Goal: Information Seeking & Learning: Learn about a topic

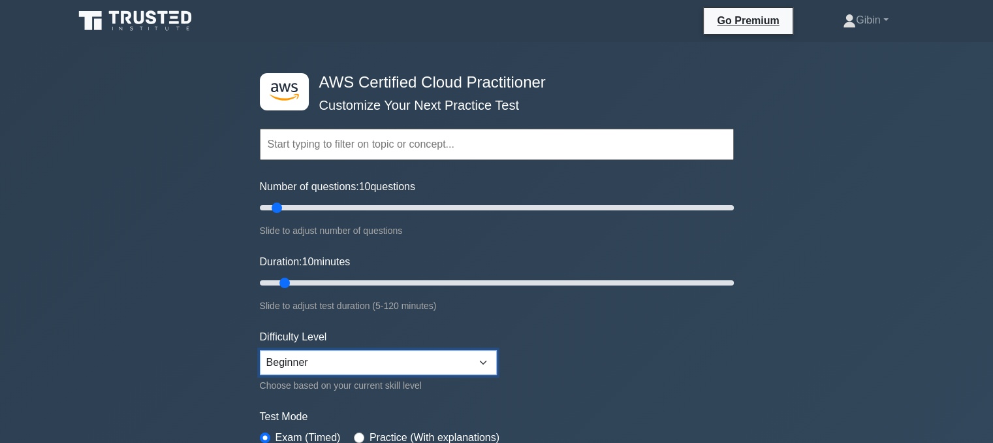
click at [480, 358] on select "Beginner Intermediate Expert" at bounding box center [378, 362] width 237 height 25
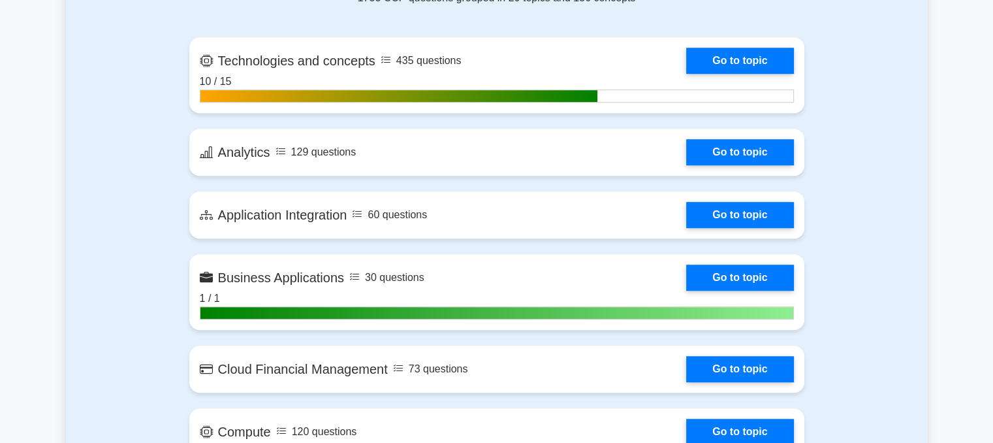
scroll to position [838, 0]
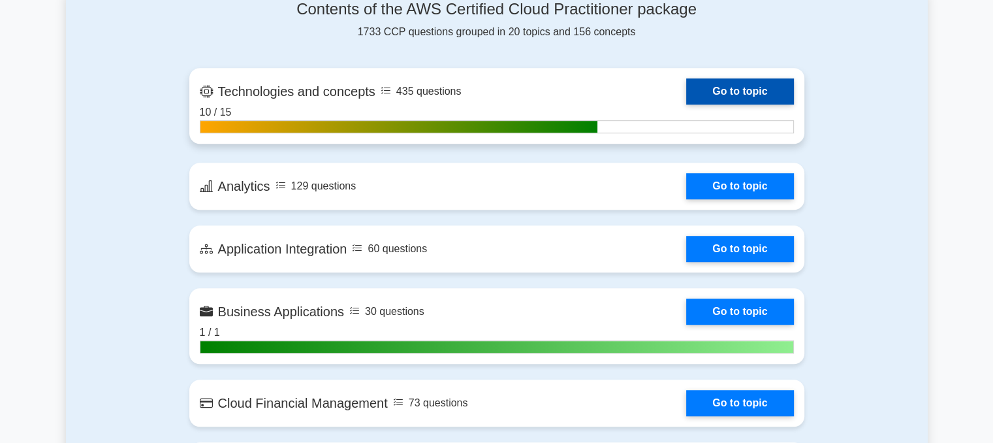
click at [759, 92] on link "Go to topic" at bounding box center [739, 91] width 107 height 26
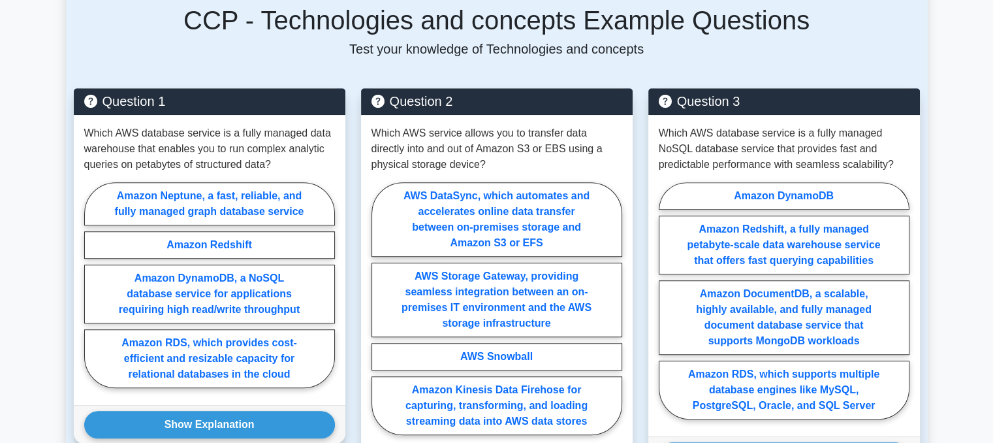
scroll to position [963, 0]
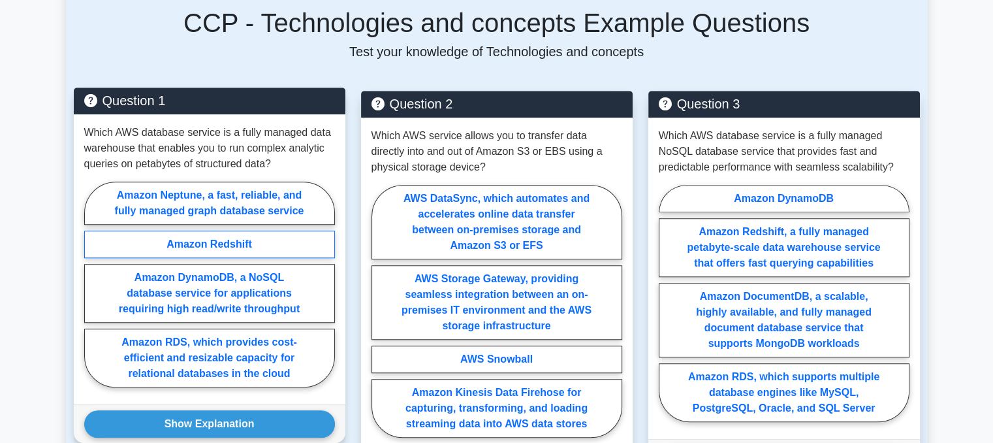
click at [260, 230] on label "Amazon Redshift" at bounding box center [209, 243] width 251 height 27
click at [93, 284] on input "Amazon Redshift" at bounding box center [88, 288] width 8 height 8
radio input "true"
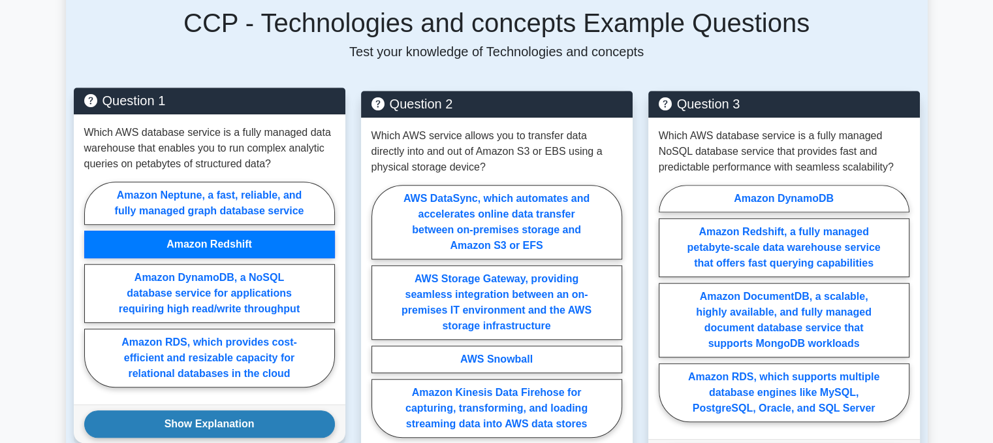
click at [220, 410] on button "Show Explanation" at bounding box center [209, 423] width 251 height 27
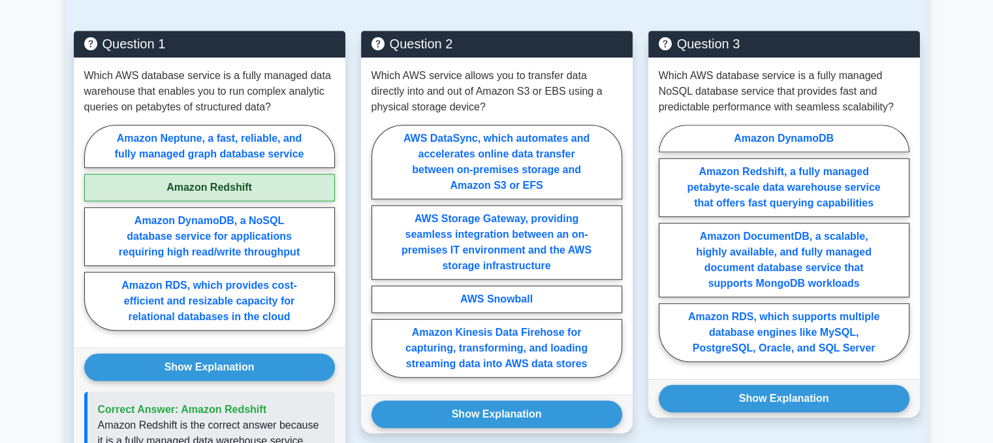
scroll to position [1020, 0]
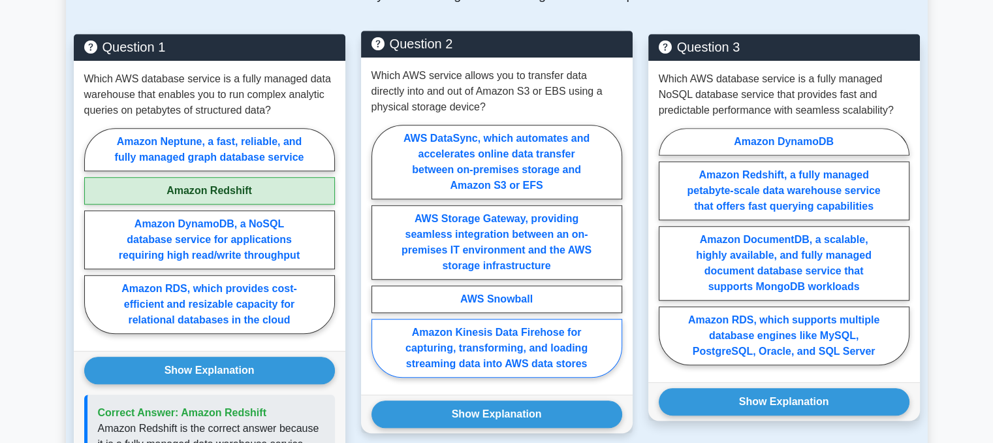
click at [453, 319] on label "Amazon Kinesis Data Firehose for capturing, transforming, and loading streaming…" at bounding box center [496, 348] width 251 height 59
click at [380, 259] on input "Amazon Kinesis Data Firehose for capturing, transforming, and loading streaming…" at bounding box center [375, 255] width 8 height 8
radio input "true"
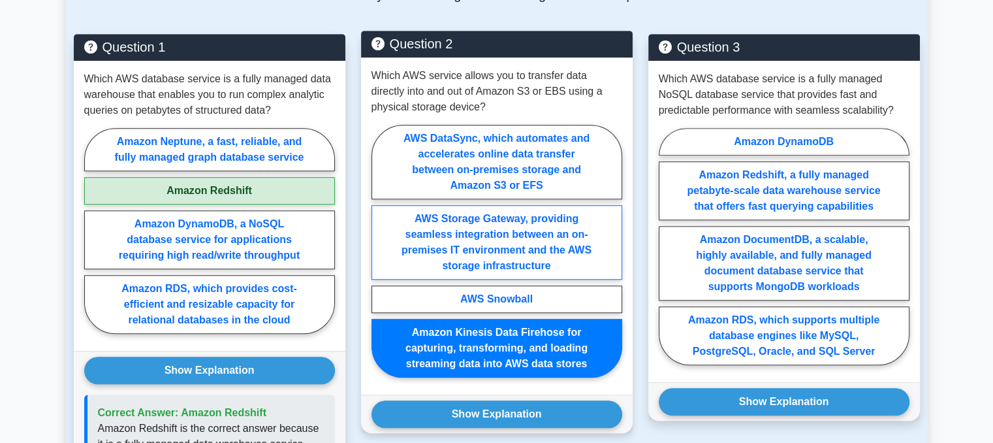
click at [505, 207] on label "AWS Storage Gateway, providing seamless integration between an on-premises IT e…" at bounding box center [496, 242] width 251 height 74
click at [380, 251] on input "AWS Storage Gateway, providing seamless integration between an on-premises IT e…" at bounding box center [375, 255] width 8 height 8
radio input "true"
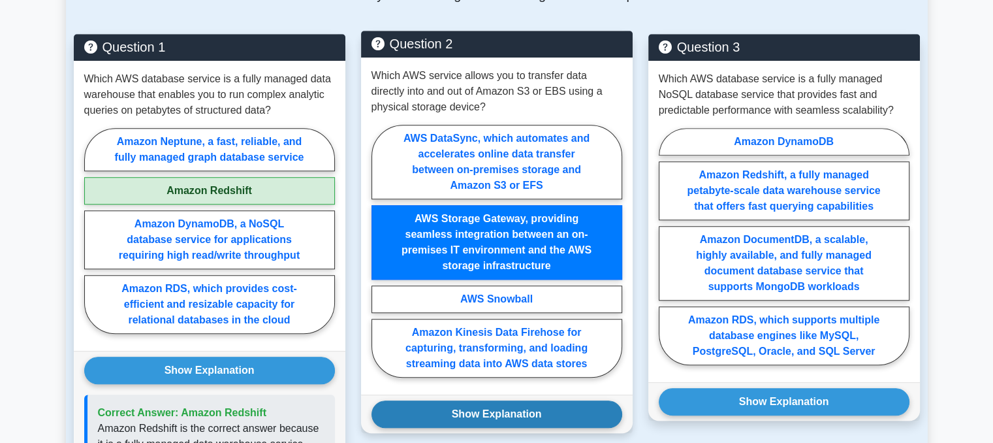
click at [512, 400] on button "Show Explanation" at bounding box center [496, 413] width 251 height 27
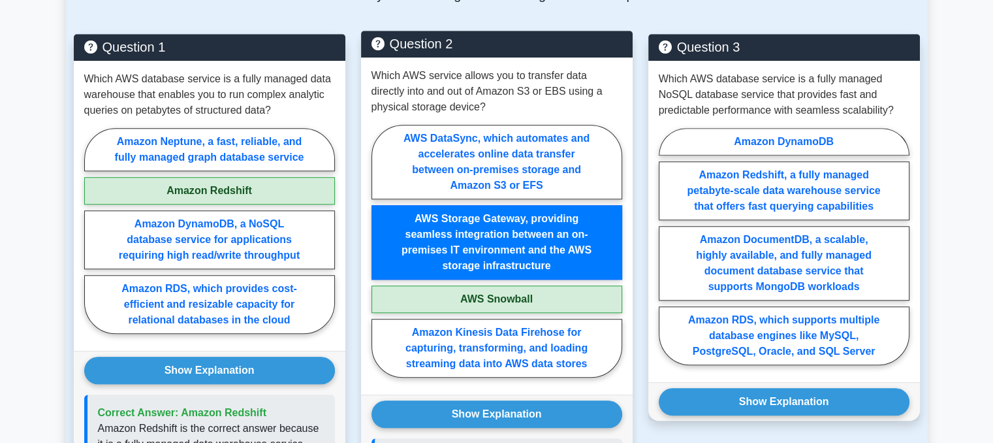
click at [556, 285] on label "AWS Snowball" at bounding box center [496, 298] width 251 height 27
click at [380, 259] on input "AWS Snowball" at bounding box center [375, 255] width 8 height 8
radio input "true"
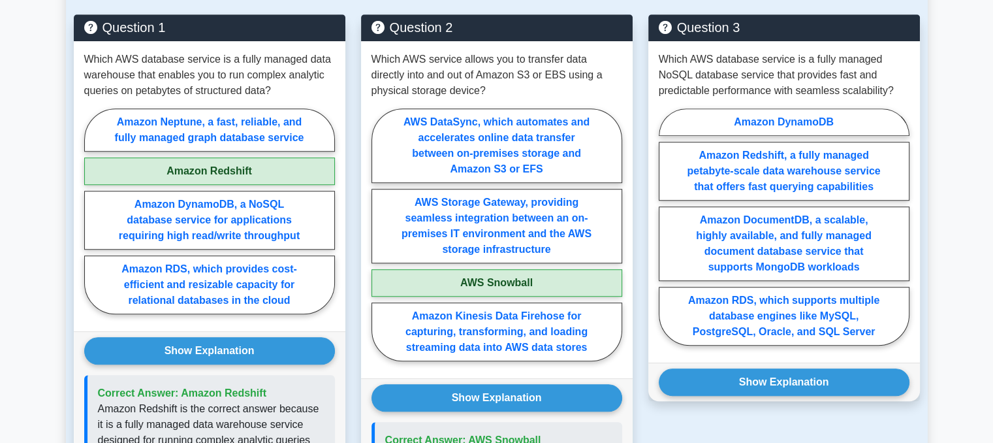
scroll to position [1048, 0]
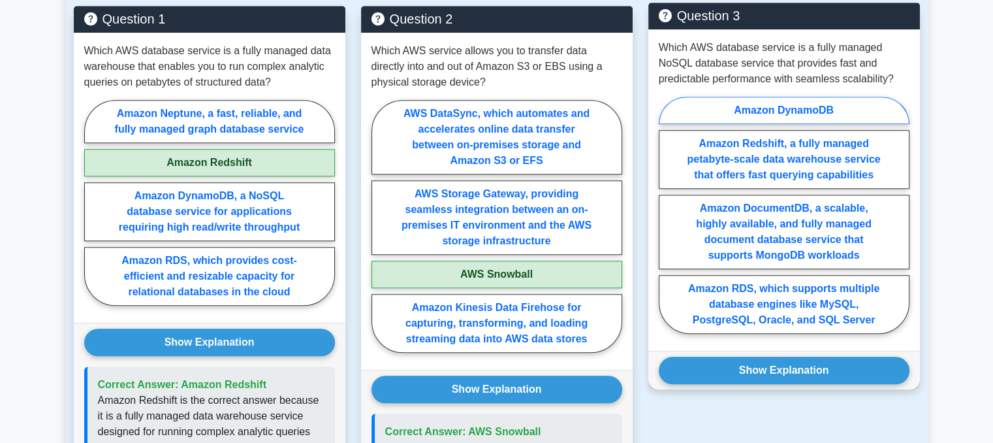
click at [783, 97] on label "Amazon DynamoDB" at bounding box center [784, 110] width 251 height 27
click at [667, 215] on input "Amazon DynamoDB" at bounding box center [663, 219] width 8 height 8
radio input "true"
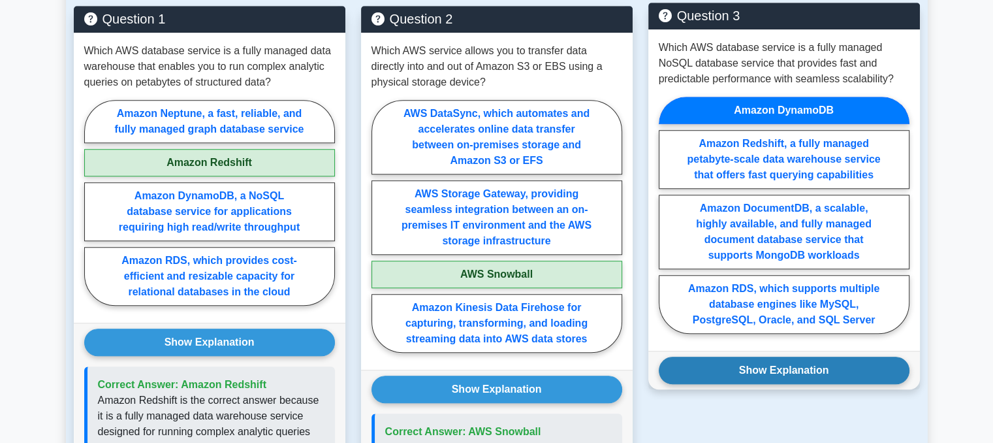
click at [820, 356] on button "Show Explanation" at bounding box center [784, 369] width 251 height 27
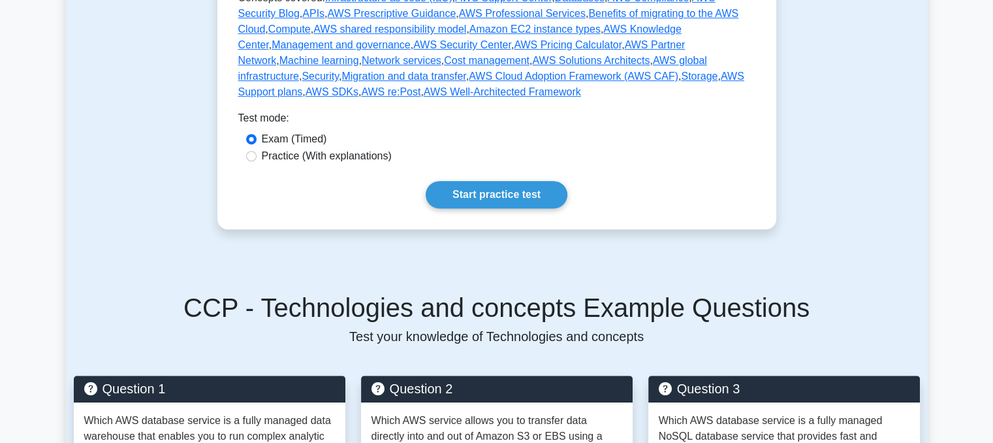
scroll to position [681, 0]
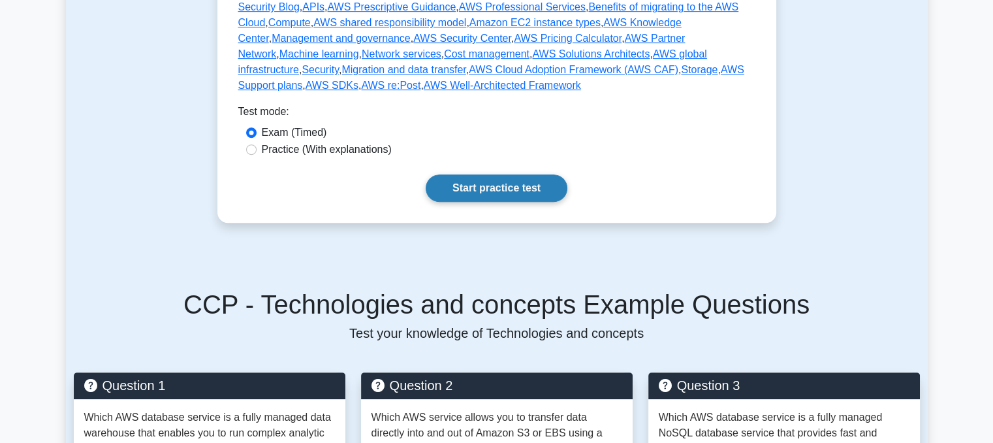
click at [488, 174] on link "Start practice test" at bounding box center [497, 187] width 142 height 27
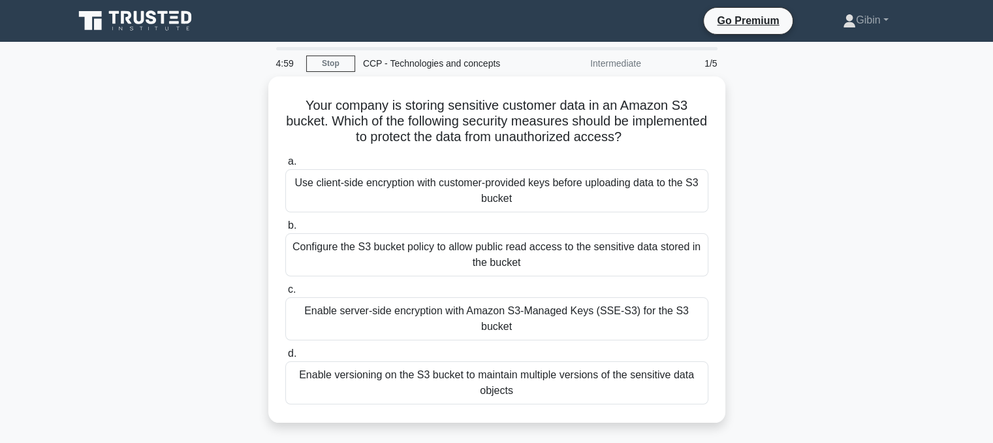
click at [488, 151] on div "a. Use client-side encryption with customer-provided keys before uploading data…" at bounding box center [496, 279] width 439 height 256
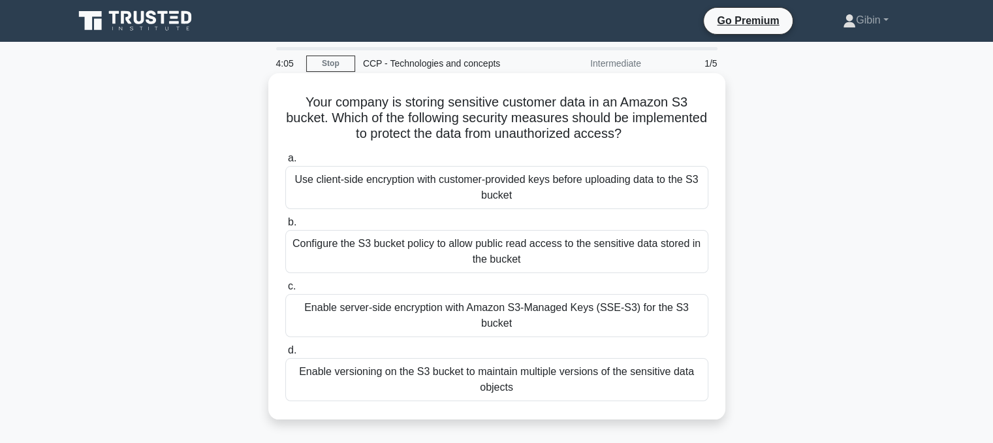
click at [486, 308] on div "Enable server-side encryption with Amazon S3-Managed Keys (SSE-S3) for the S3 b…" at bounding box center [496, 315] width 423 height 43
click at [285, 290] on input "c. Enable server-side encryption with Amazon S3-Managed Keys (SSE-S3) for the S…" at bounding box center [285, 286] width 0 height 8
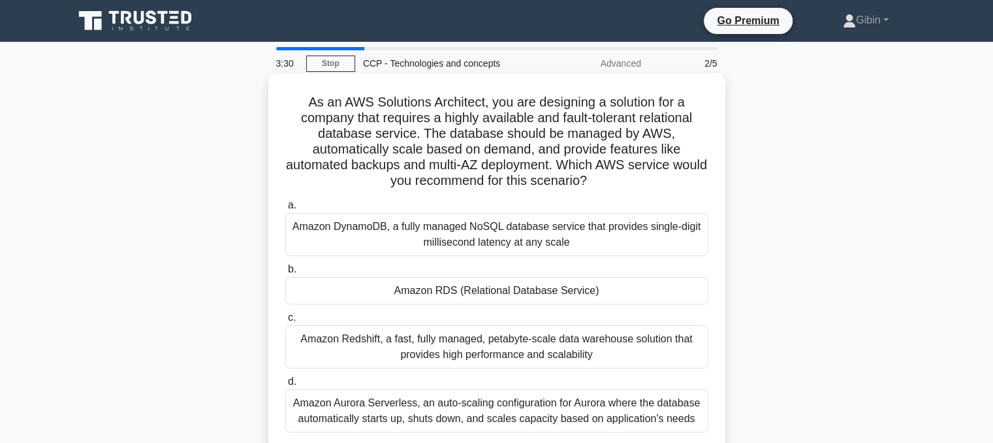
click at [485, 292] on div "Amazon RDS (Relational Database Service)" at bounding box center [496, 290] width 423 height 27
click at [285, 274] on input "b. Amazon RDS (Relational Database Service)" at bounding box center [285, 269] width 0 height 8
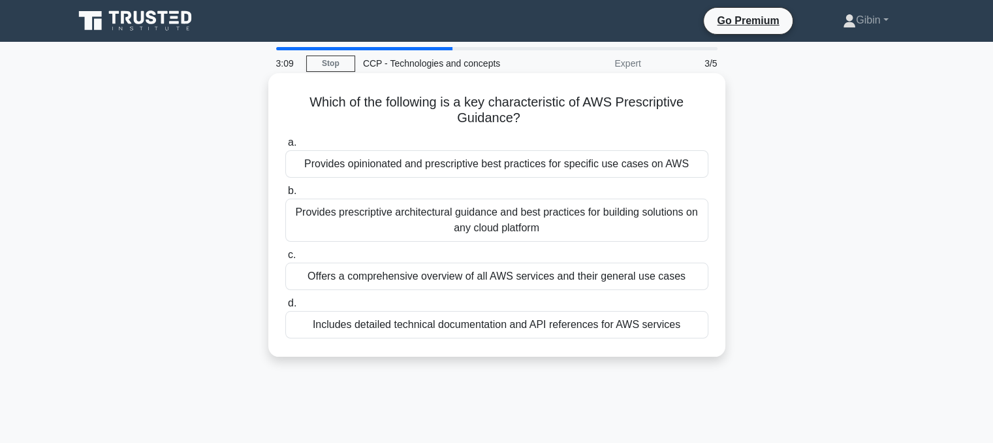
click at [412, 270] on div "Offers a comprehensive overview of all AWS services and their general use cases" at bounding box center [496, 275] width 423 height 27
click at [285, 259] on input "c. Offers a comprehensive overview of all AWS services and their general use ca…" at bounding box center [285, 255] width 0 height 8
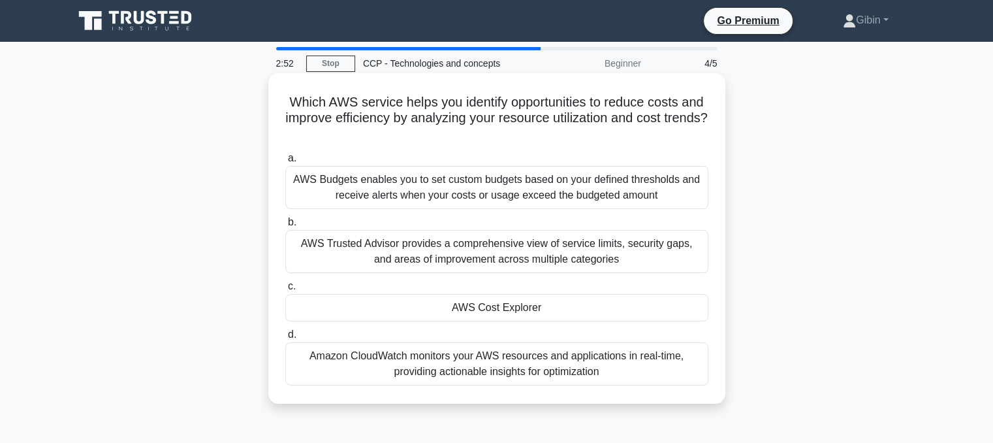
click at [440, 304] on div "AWS Cost Explorer" at bounding box center [496, 307] width 423 height 27
click at [285, 290] on input "c. AWS Cost Explorer" at bounding box center [285, 286] width 0 height 8
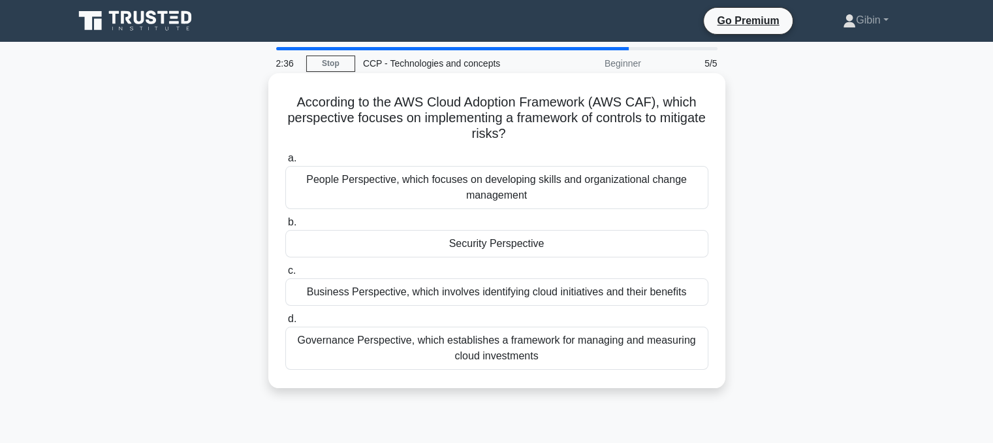
click at [480, 247] on div "Security Perspective" at bounding box center [496, 243] width 423 height 27
click at [285, 227] on input "b. Security Perspective" at bounding box center [285, 222] width 0 height 8
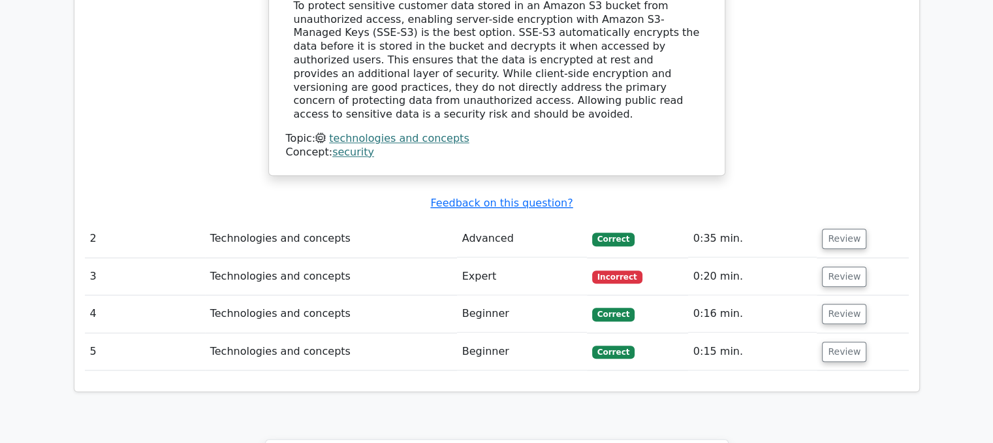
scroll to position [1373, 0]
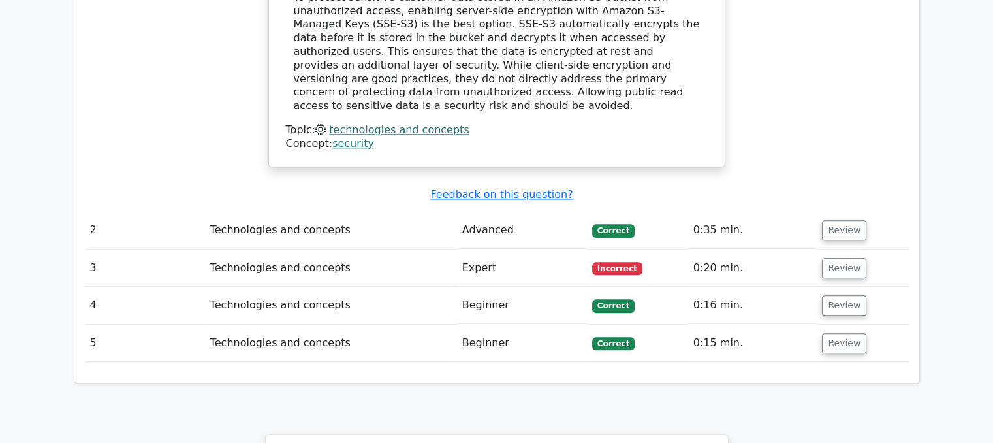
click at [608, 262] on span "Incorrect" at bounding box center [617, 268] width 50 height 13
click at [831, 258] on button "Review" at bounding box center [844, 268] width 44 height 20
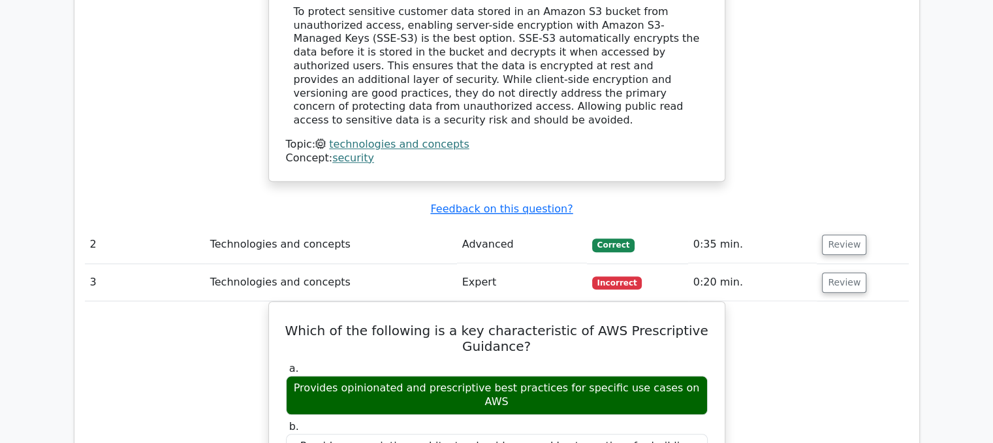
scroll to position [1341, 0]
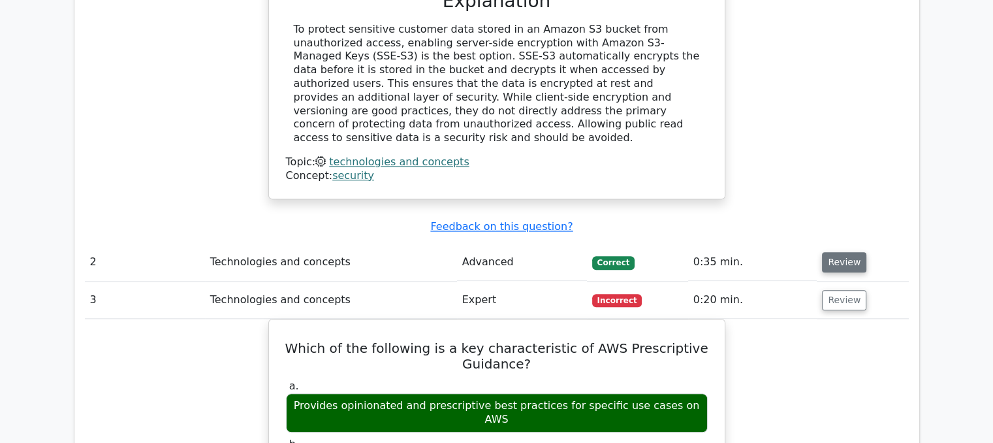
click at [854, 252] on button "Review" at bounding box center [844, 262] width 44 height 20
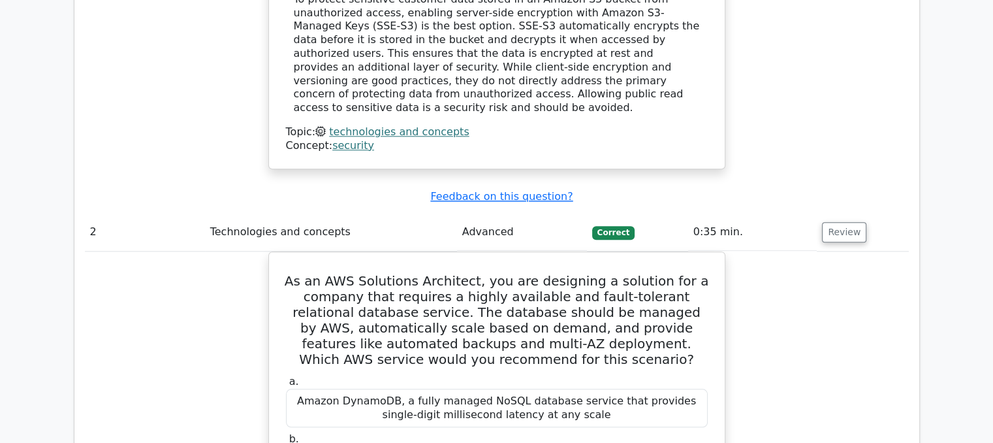
scroll to position [1362, 0]
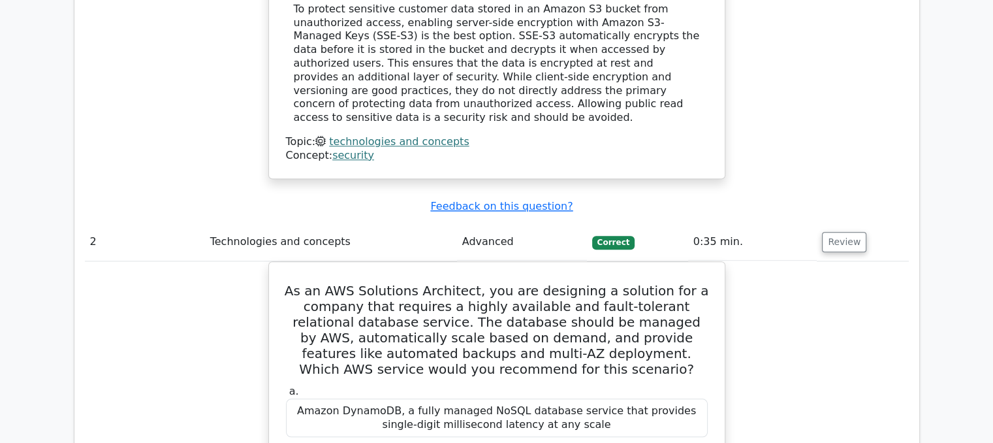
click at [839, 232] on button "Review" at bounding box center [844, 242] width 44 height 20
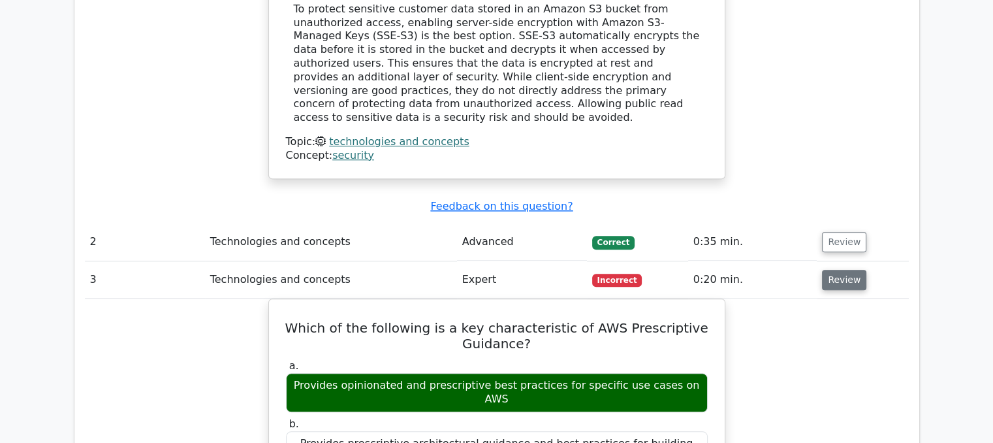
click at [830, 270] on button "Review" at bounding box center [844, 280] width 44 height 20
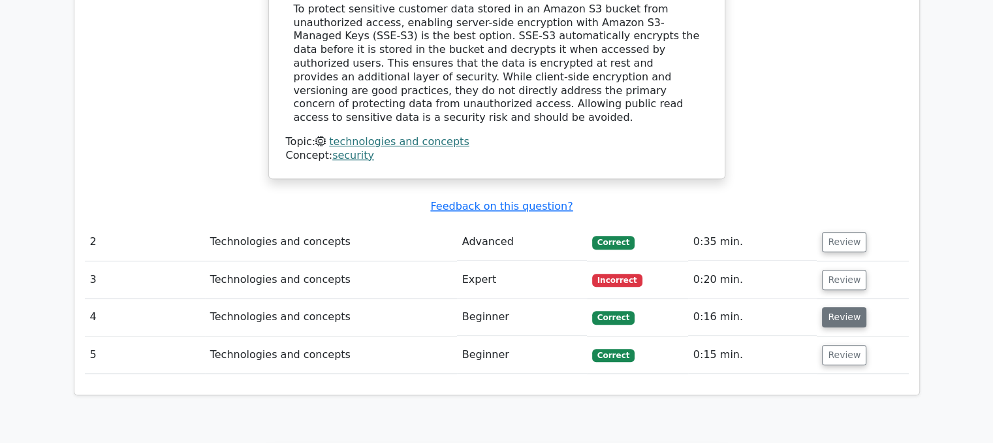
click at [837, 307] on button "Review" at bounding box center [844, 317] width 44 height 20
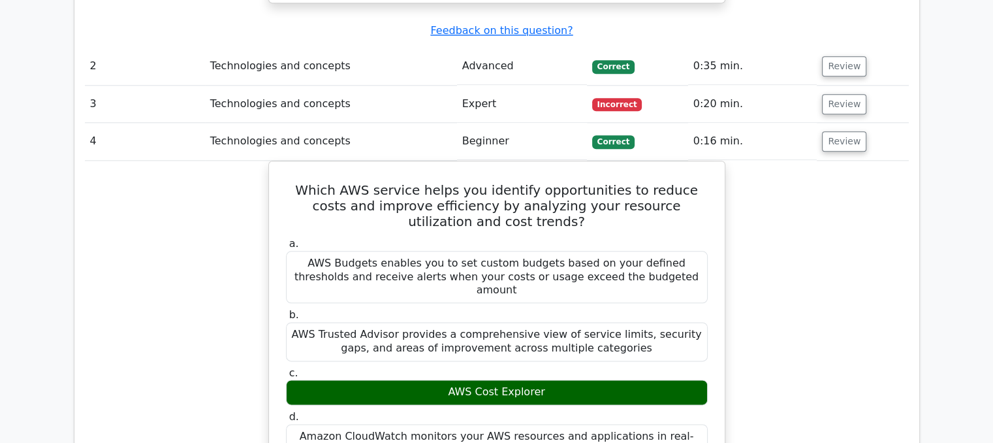
scroll to position [1544, 0]
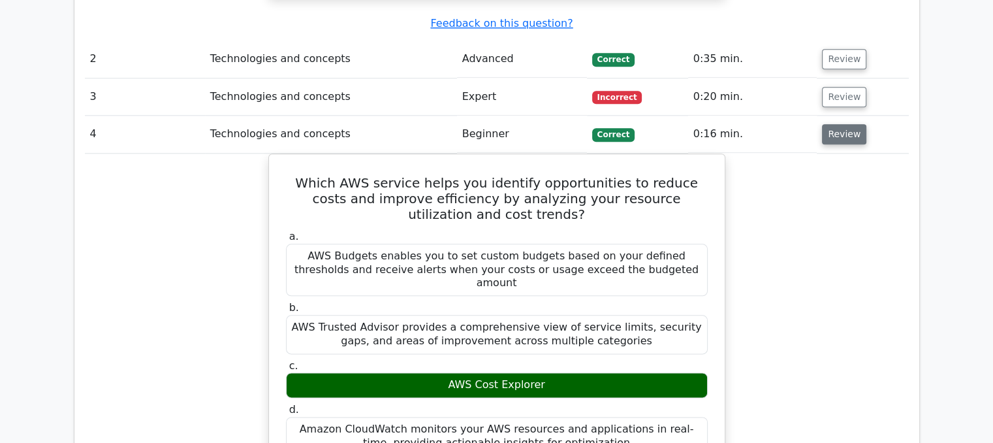
click at [837, 124] on button "Review" at bounding box center [844, 134] width 44 height 20
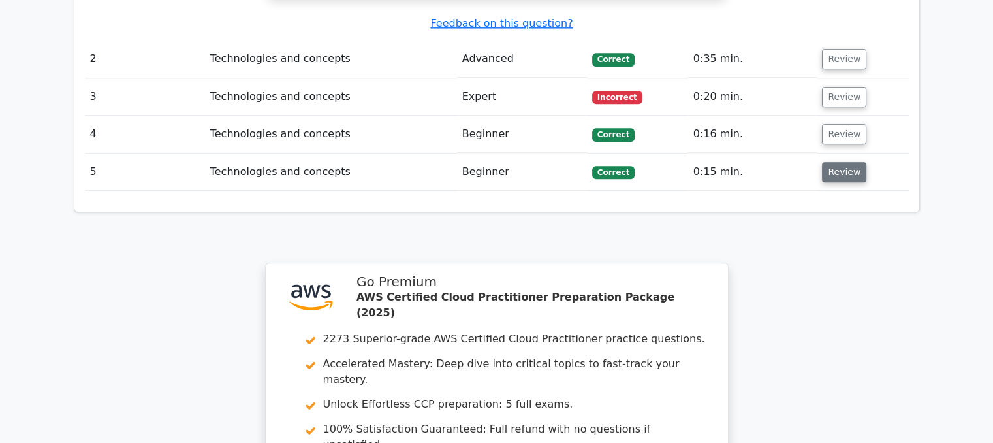
click at [837, 162] on button "Review" at bounding box center [844, 172] width 44 height 20
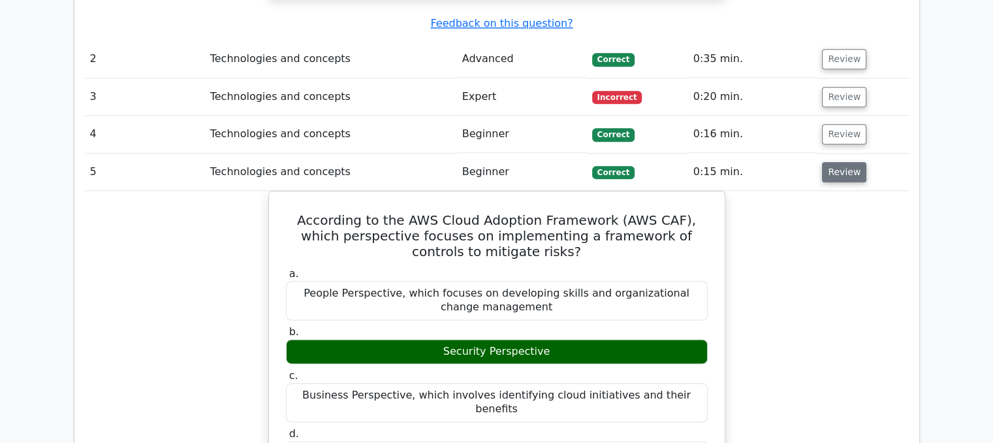
click at [837, 162] on button "Review" at bounding box center [844, 172] width 44 height 20
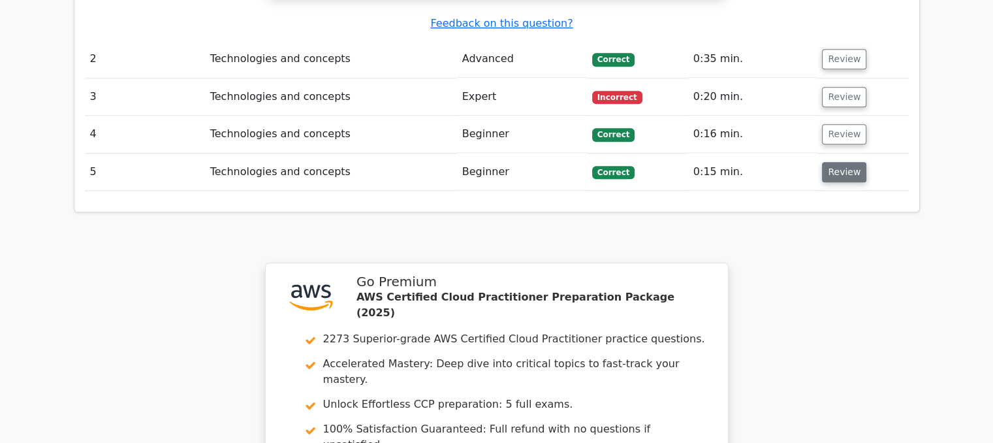
click at [837, 162] on button "Review" at bounding box center [844, 172] width 44 height 20
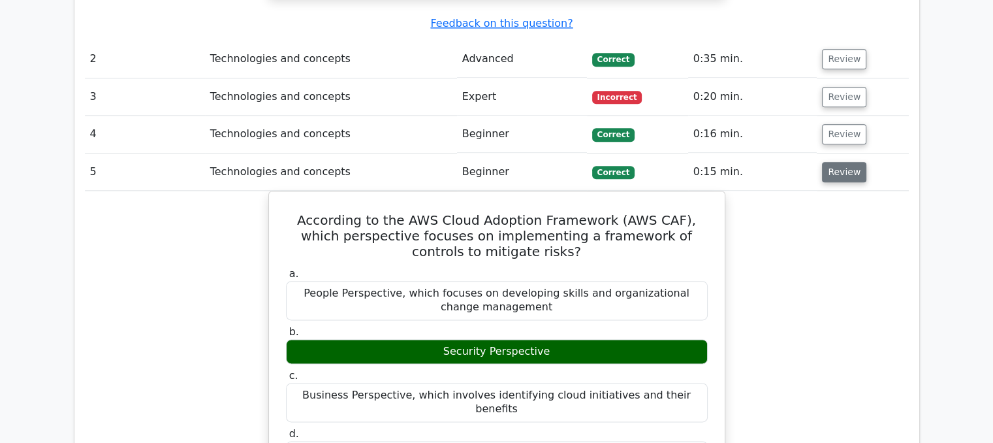
click at [837, 162] on button "Review" at bounding box center [844, 172] width 44 height 20
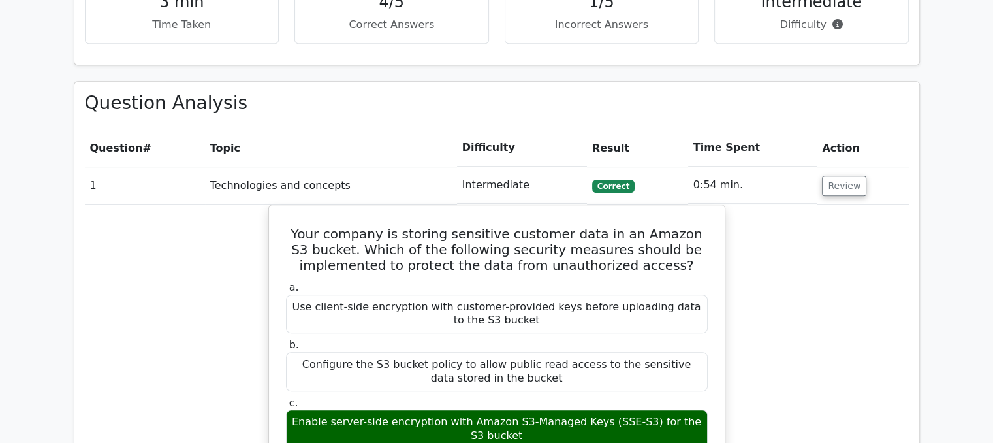
scroll to position [805, 0]
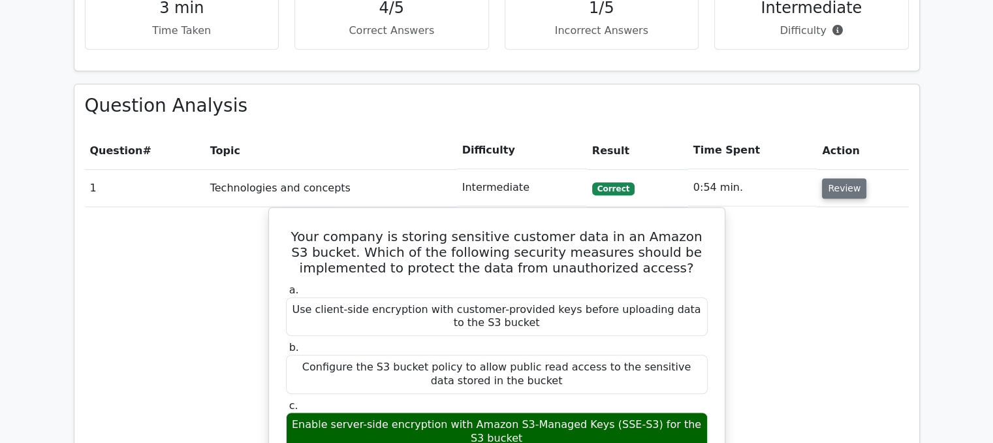
click at [840, 178] on button "Review" at bounding box center [844, 188] width 44 height 20
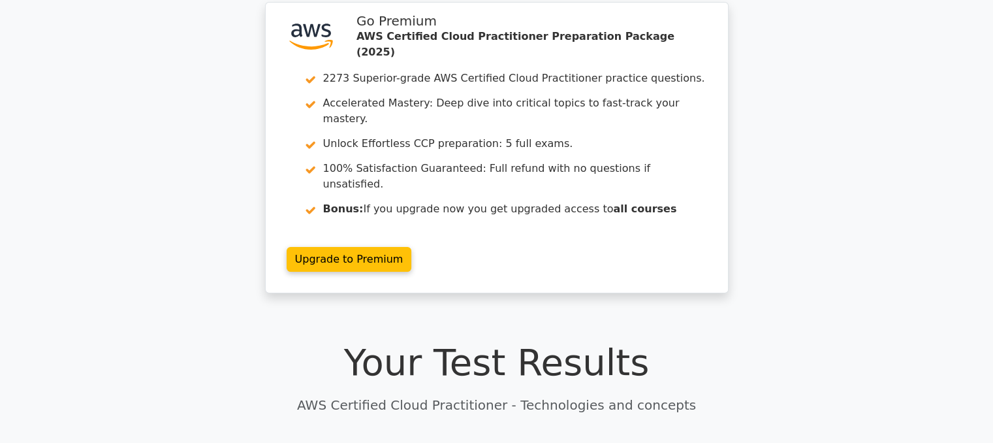
scroll to position [0, 0]
